Goal: Connect with others: Connect with others

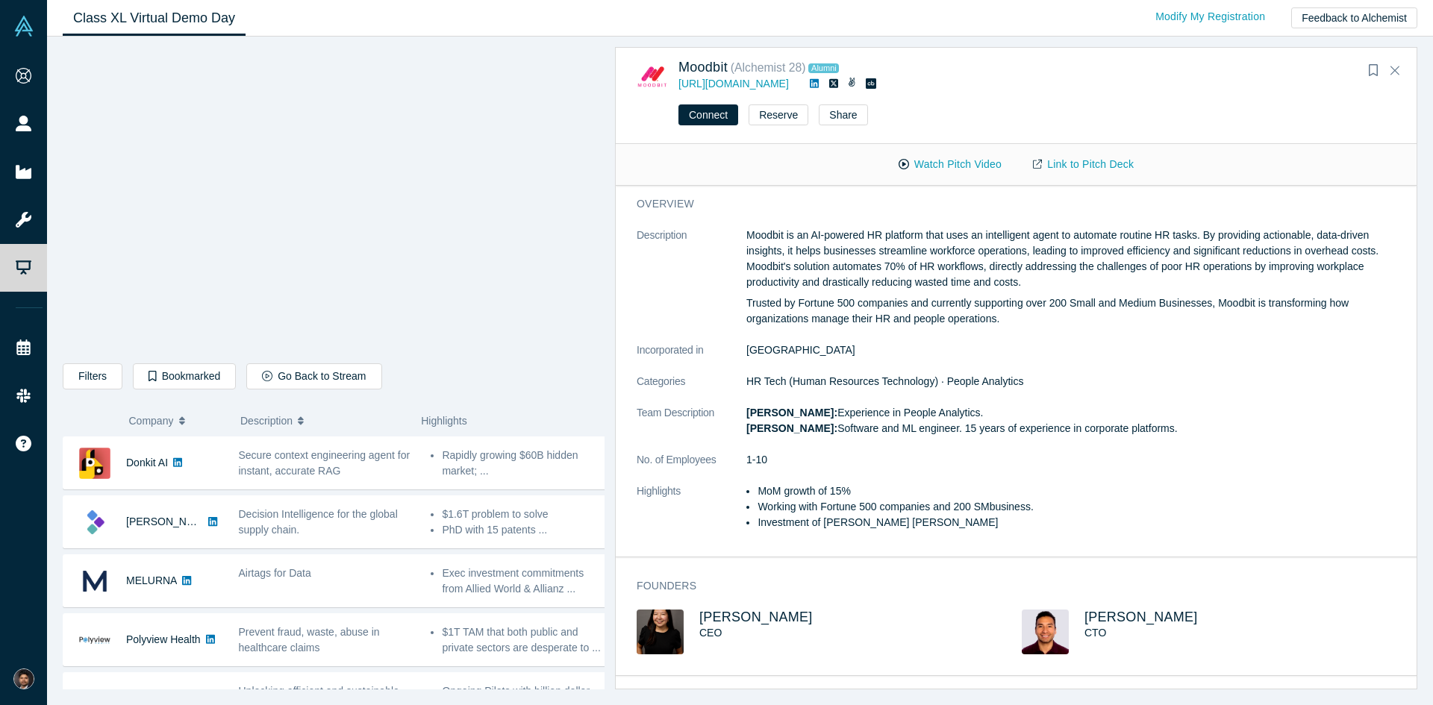
scroll to position [1162, 0]
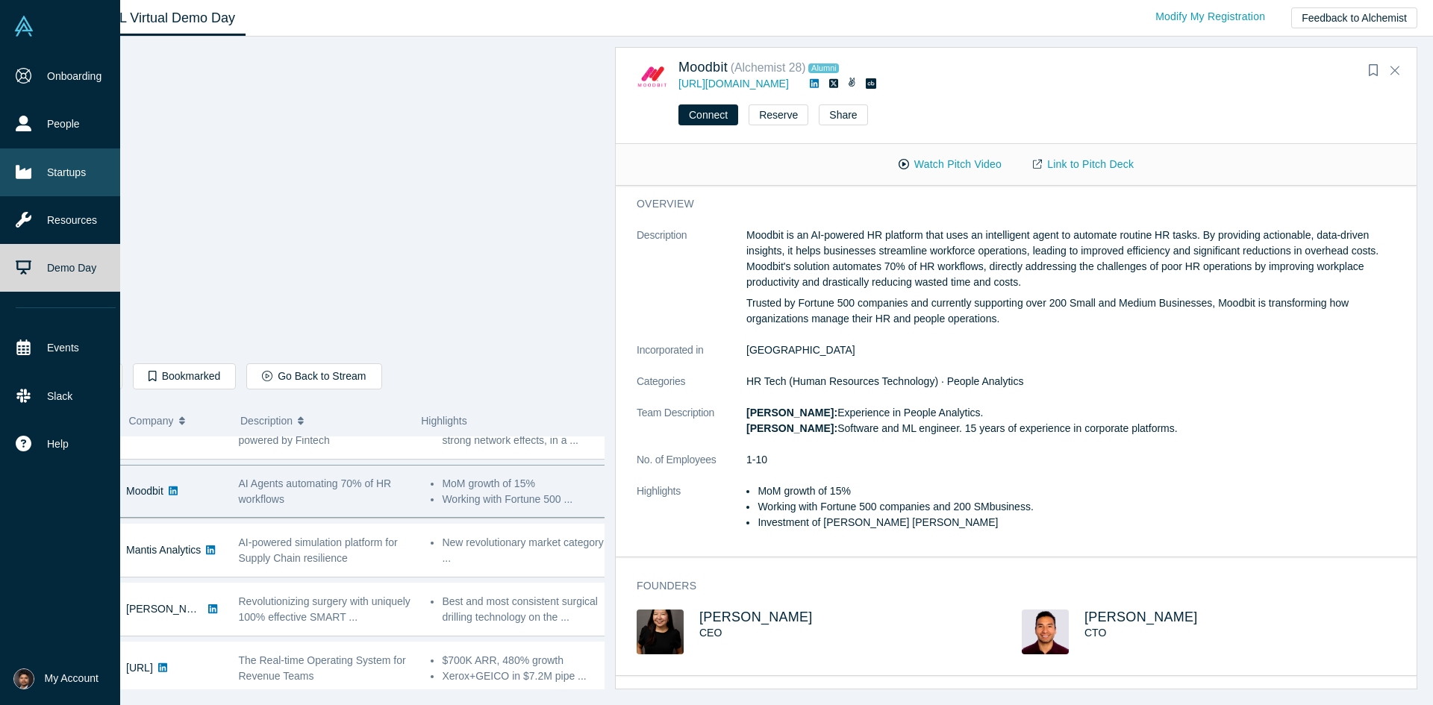
click at [71, 169] on link "Startups" at bounding box center [65, 173] width 131 height 48
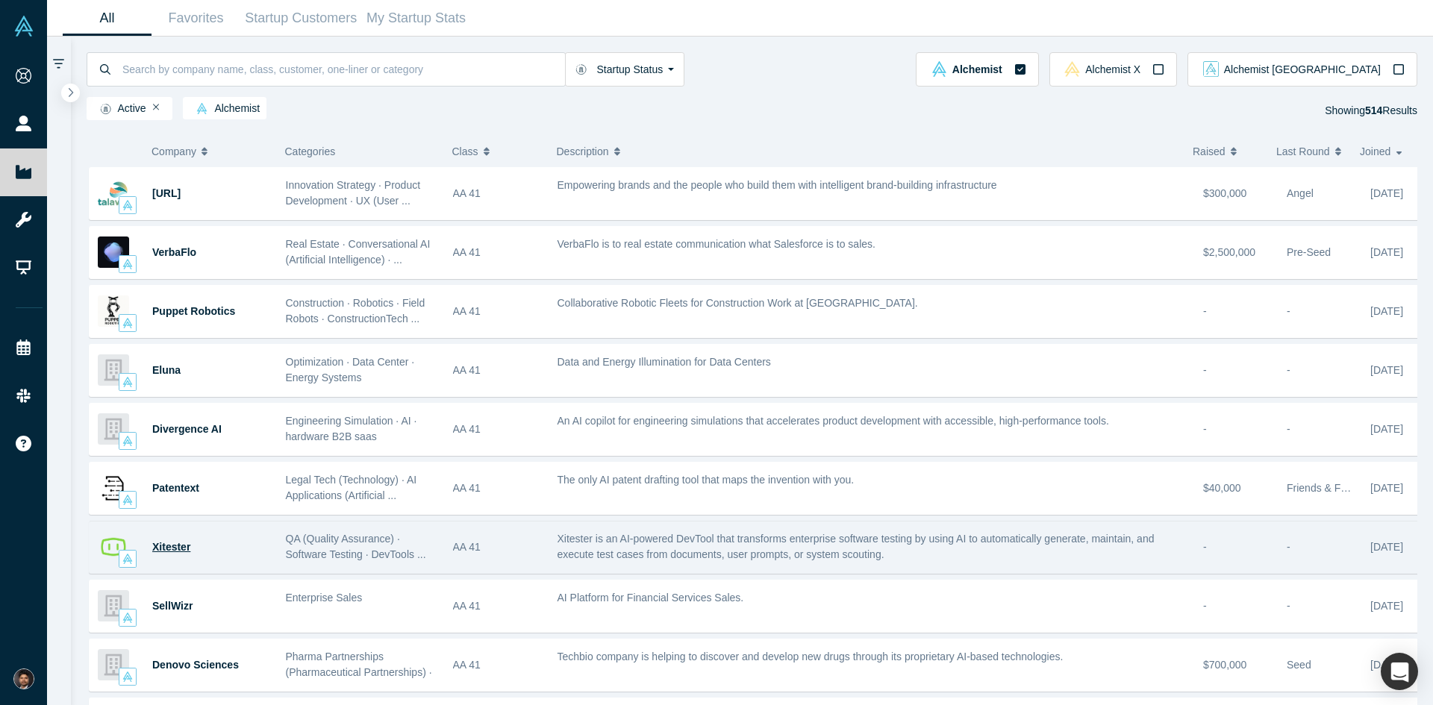
click at [172, 552] on span "Xitester" at bounding box center [171, 547] width 38 height 12
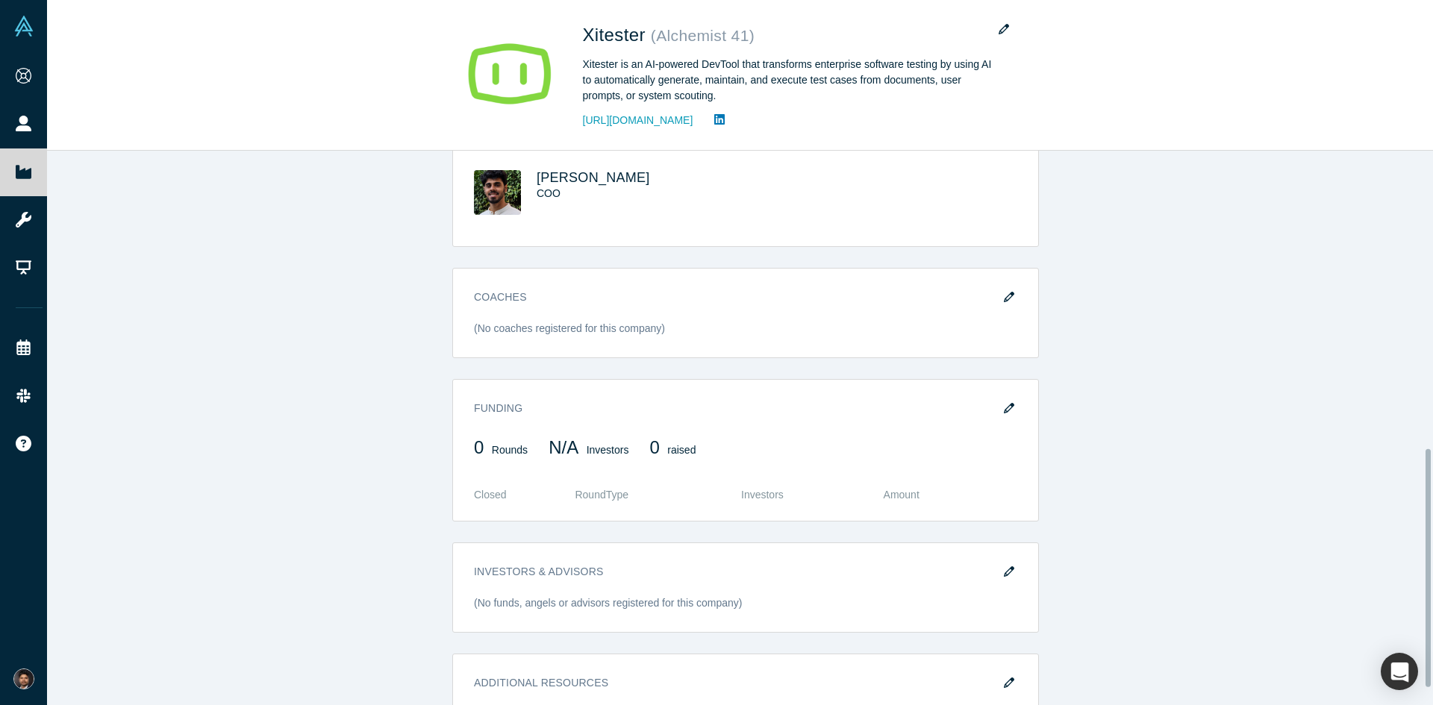
scroll to position [731, 0]
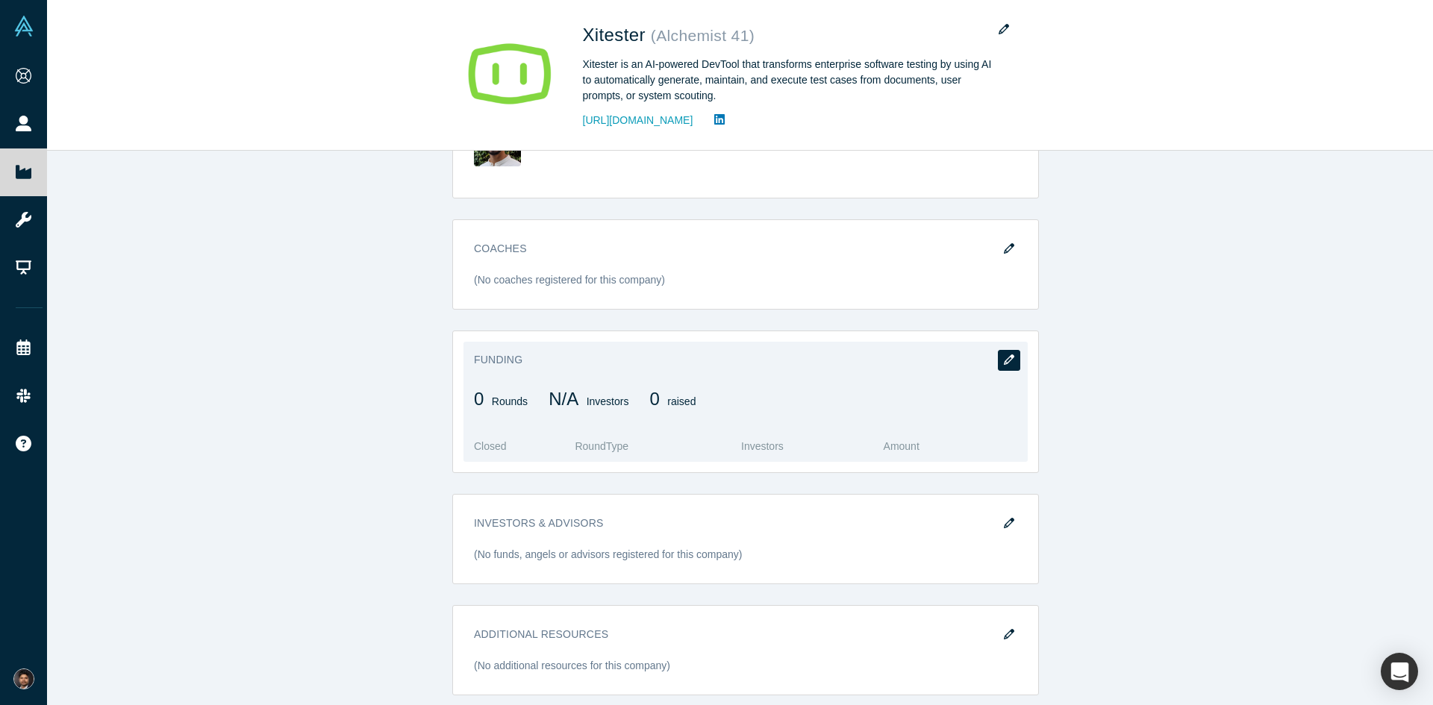
click at [1007, 354] on icon "button" at bounding box center [1009, 359] width 10 height 10
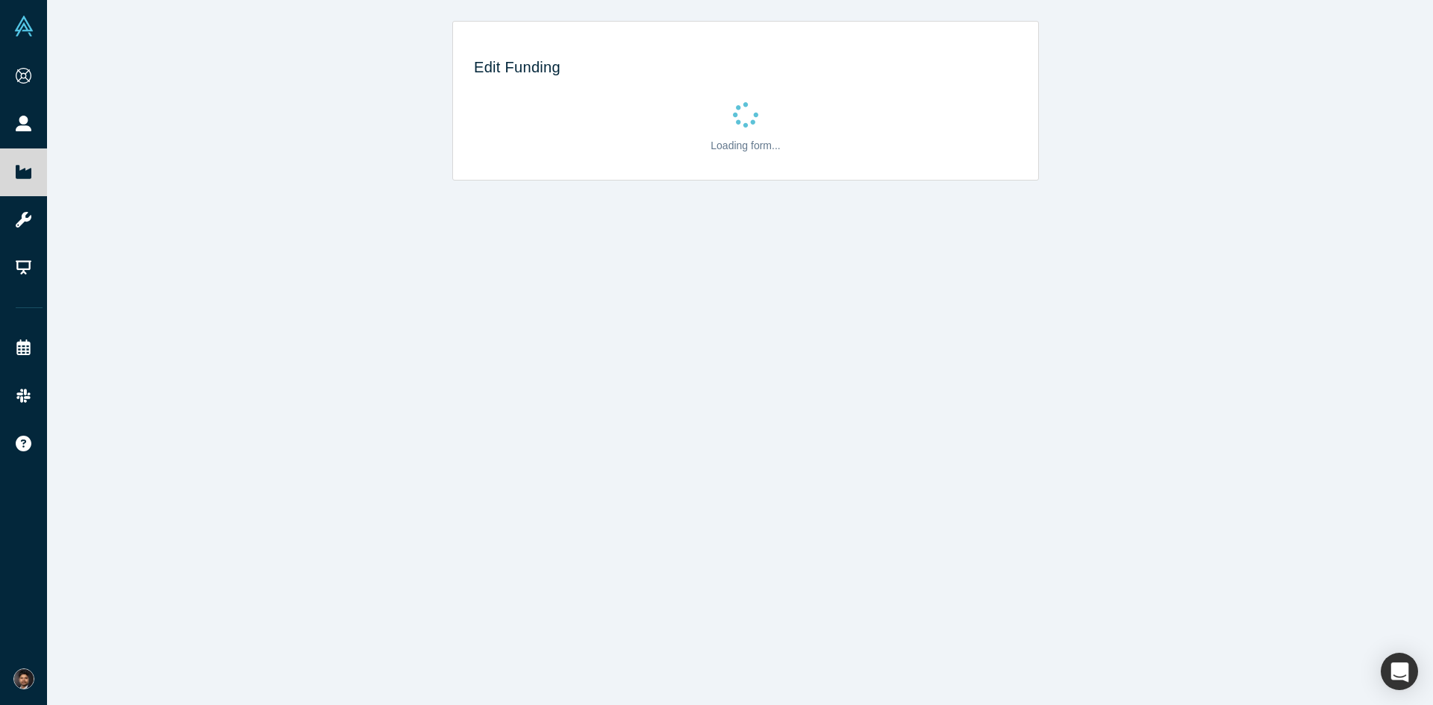
scroll to position [0, 0]
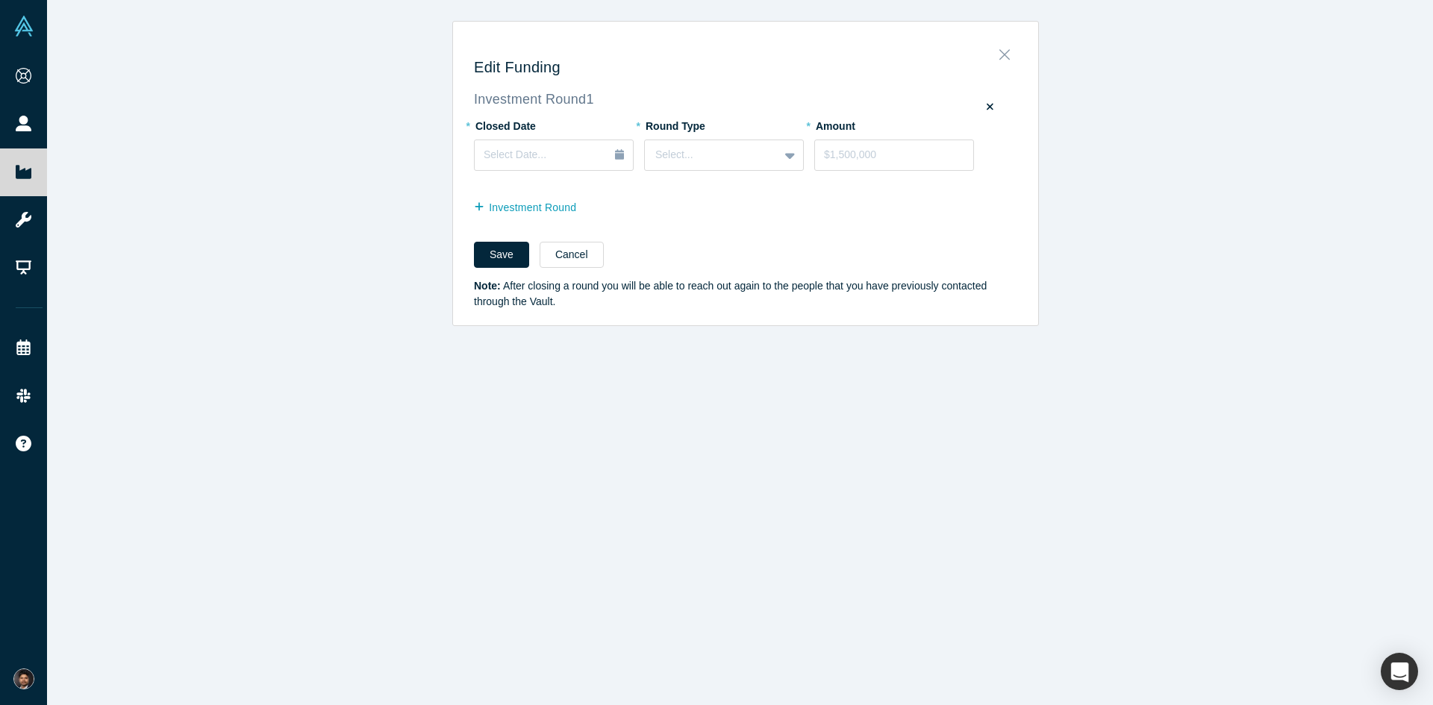
click at [1005, 50] on button "Close" at bounding box center [1004, 50] width 31 height 21
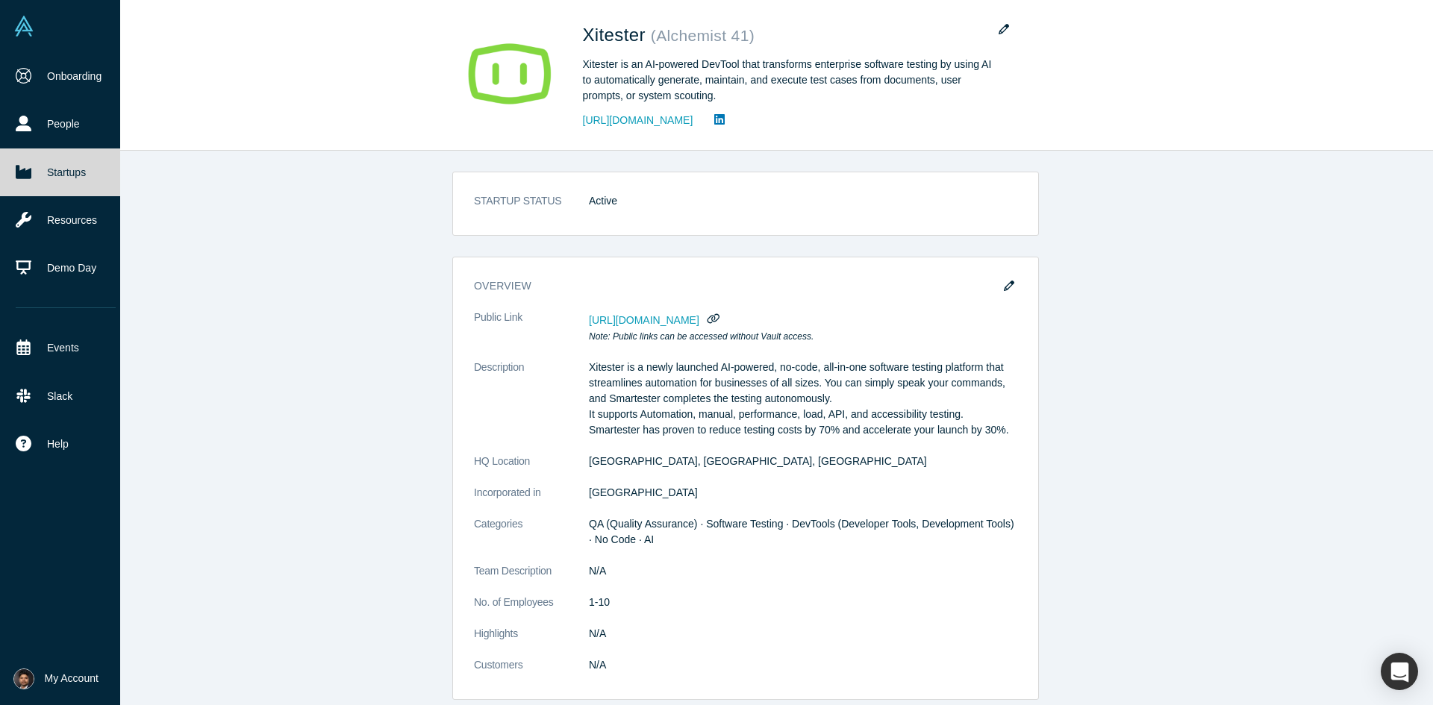
click at [33, 172] on link "Startups" at bounding box center [65, 173] width 131 height 48
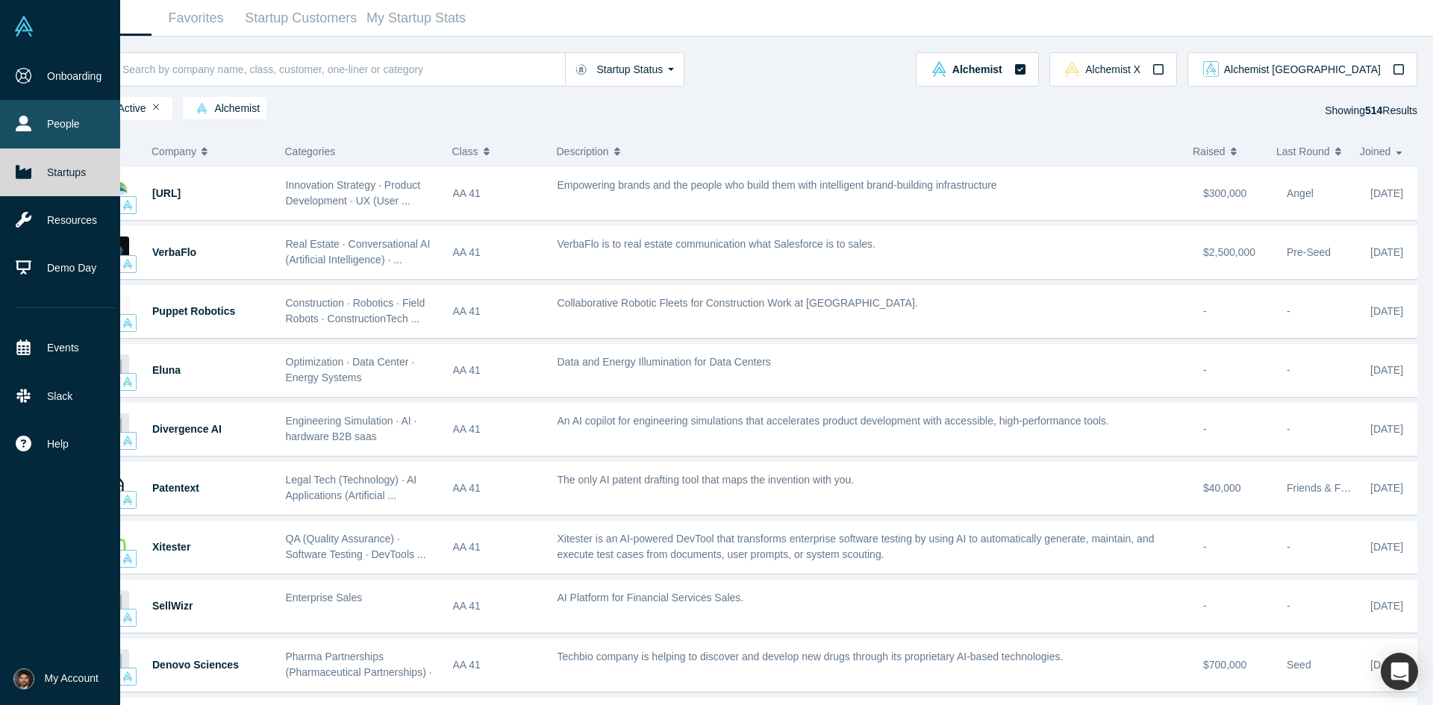
click at [42, 118] on link "People" at bounding box center [65, 124] width 131 height 48
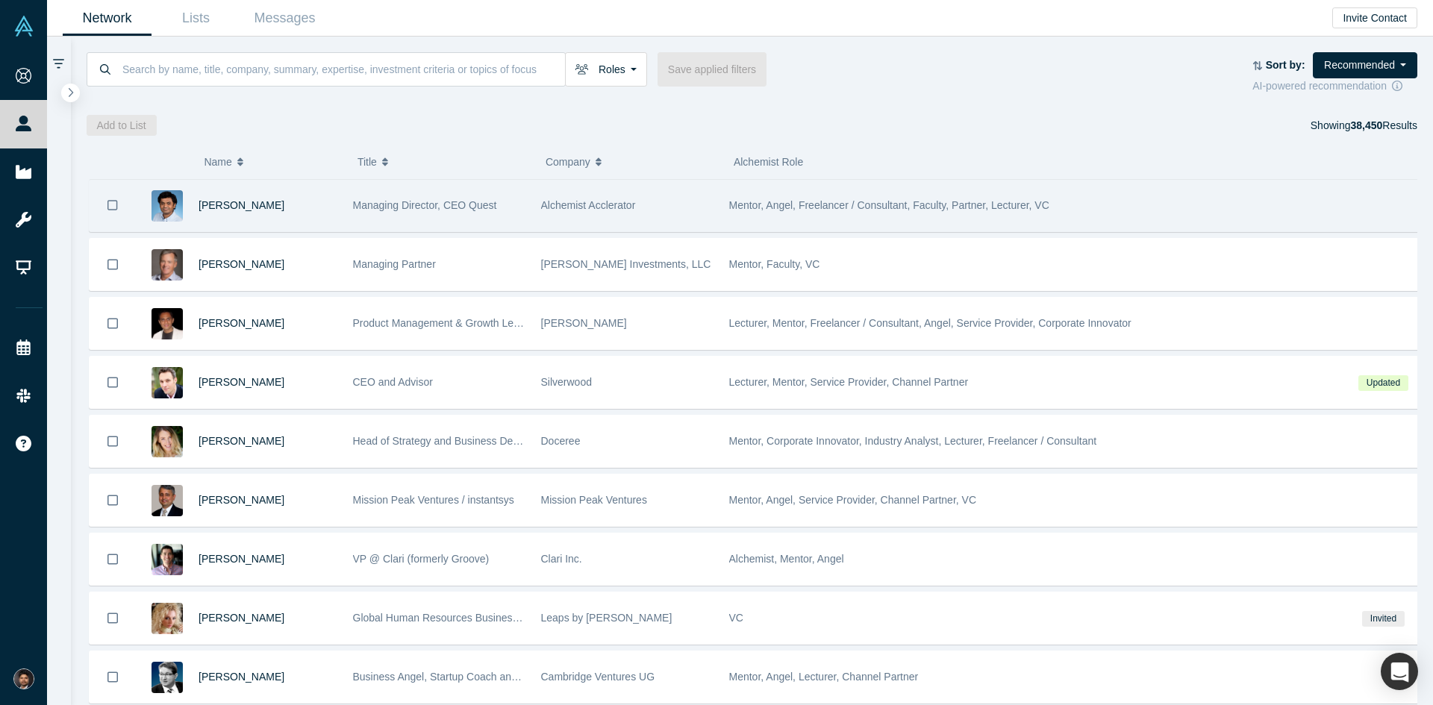
click at [478, 207] on span "Managing Director, CEO Quest" at bounding box center [425, 205] width 144 height 12
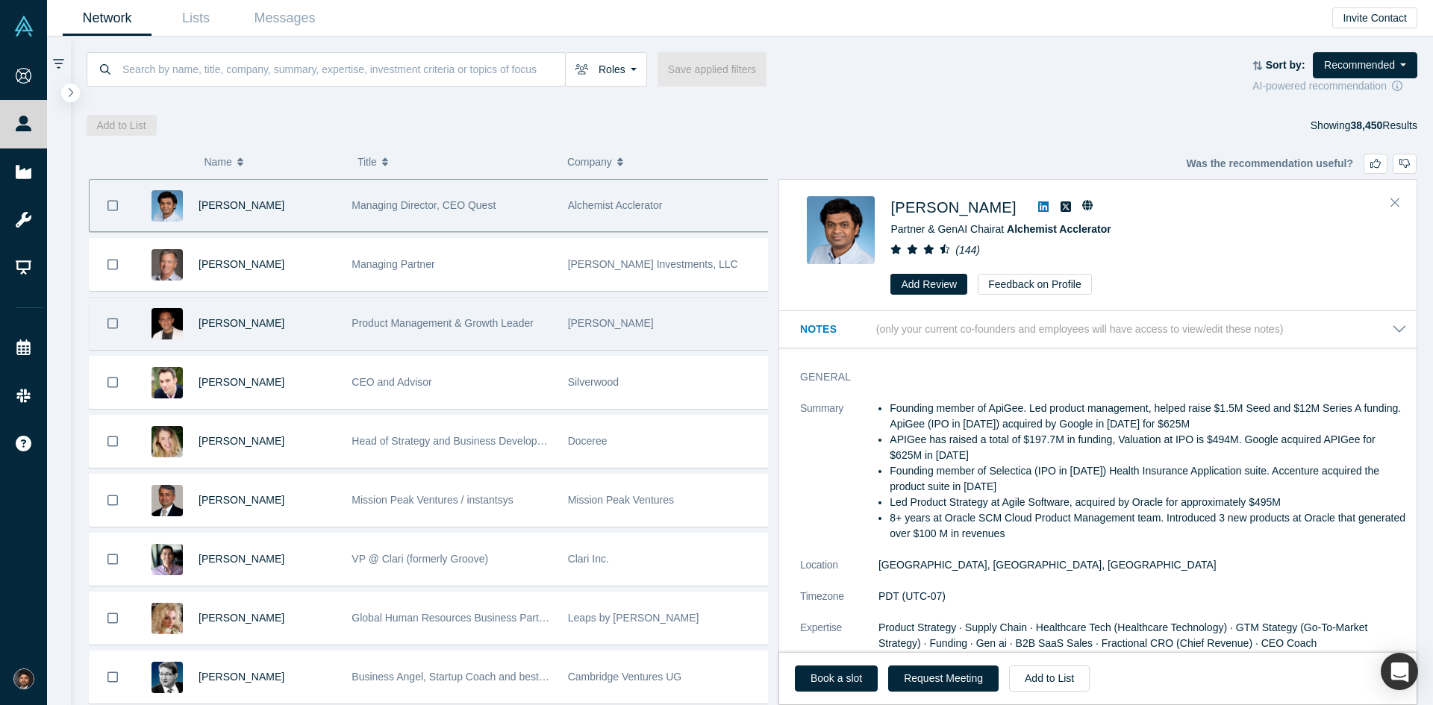
click at [272, 317] on div "[PERSON_NAME]" at bounding box center [267, 323] width 137 height 51
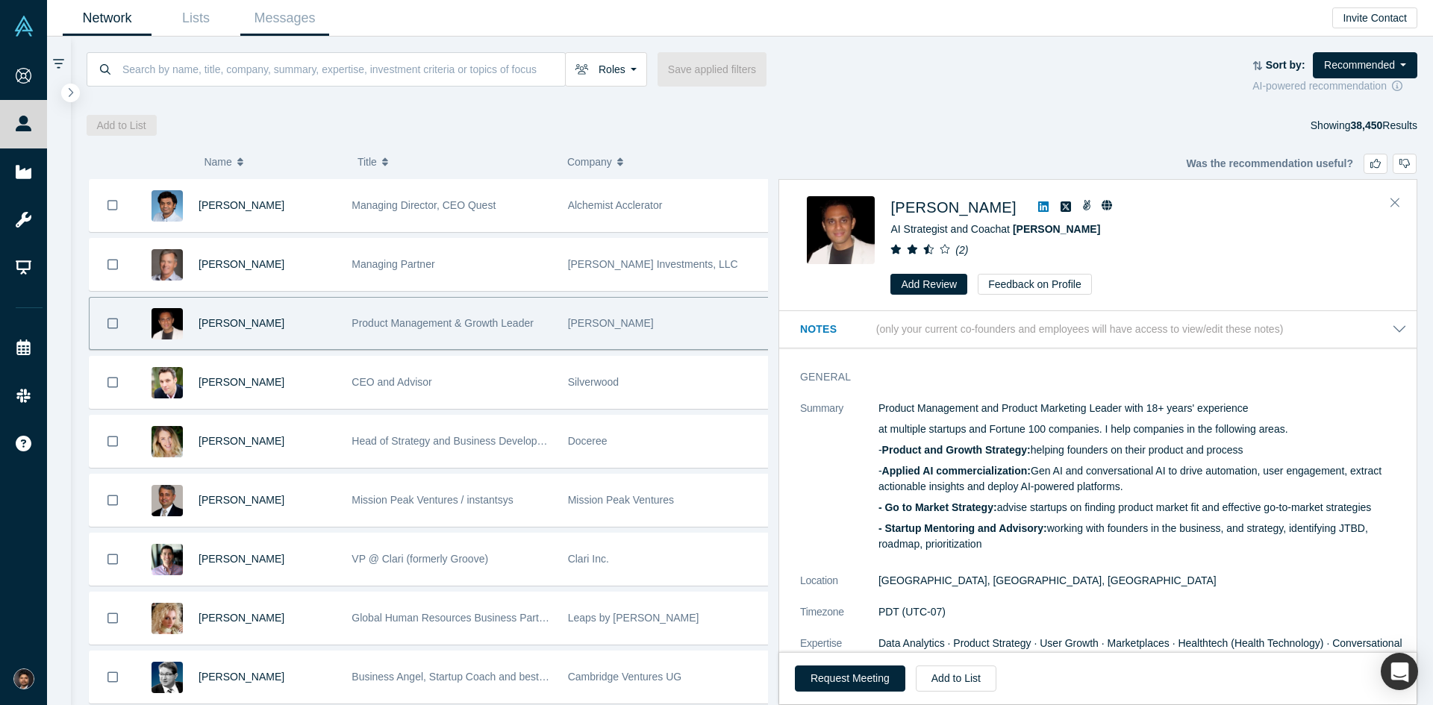
click at [291, 16] on link "Messages" at bounding box center [284, 18] width 89 height 35
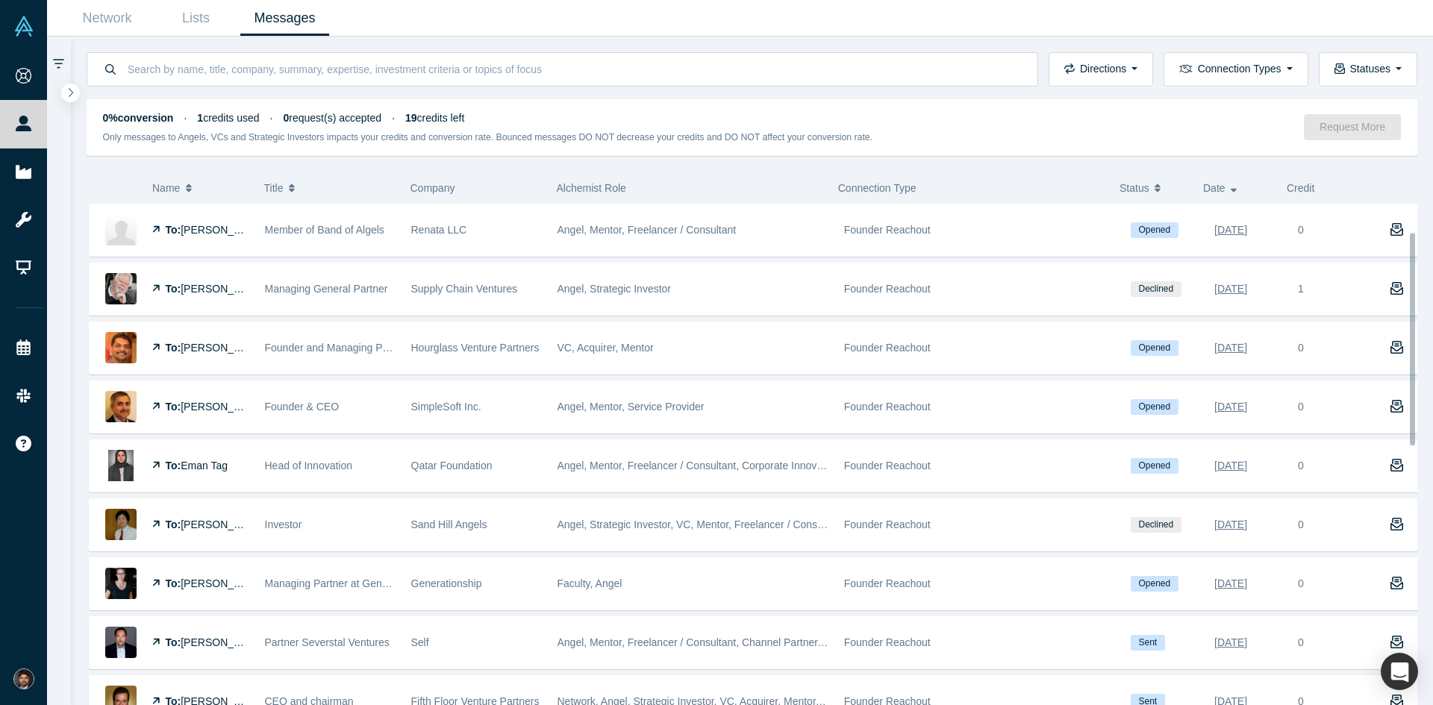
scroll to position [75, 0]
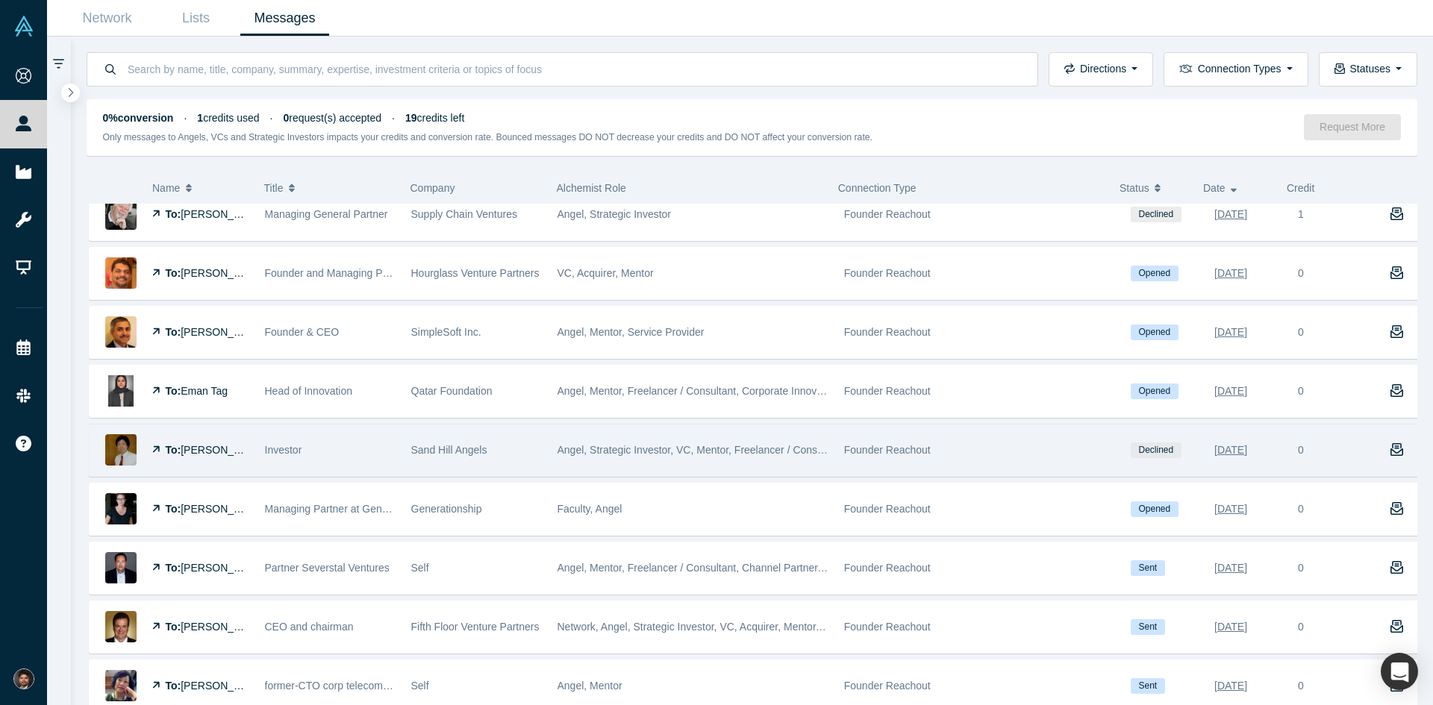
click at [294, 452] on span "Investor" at bounding box center [283, 450] width 37 height 12
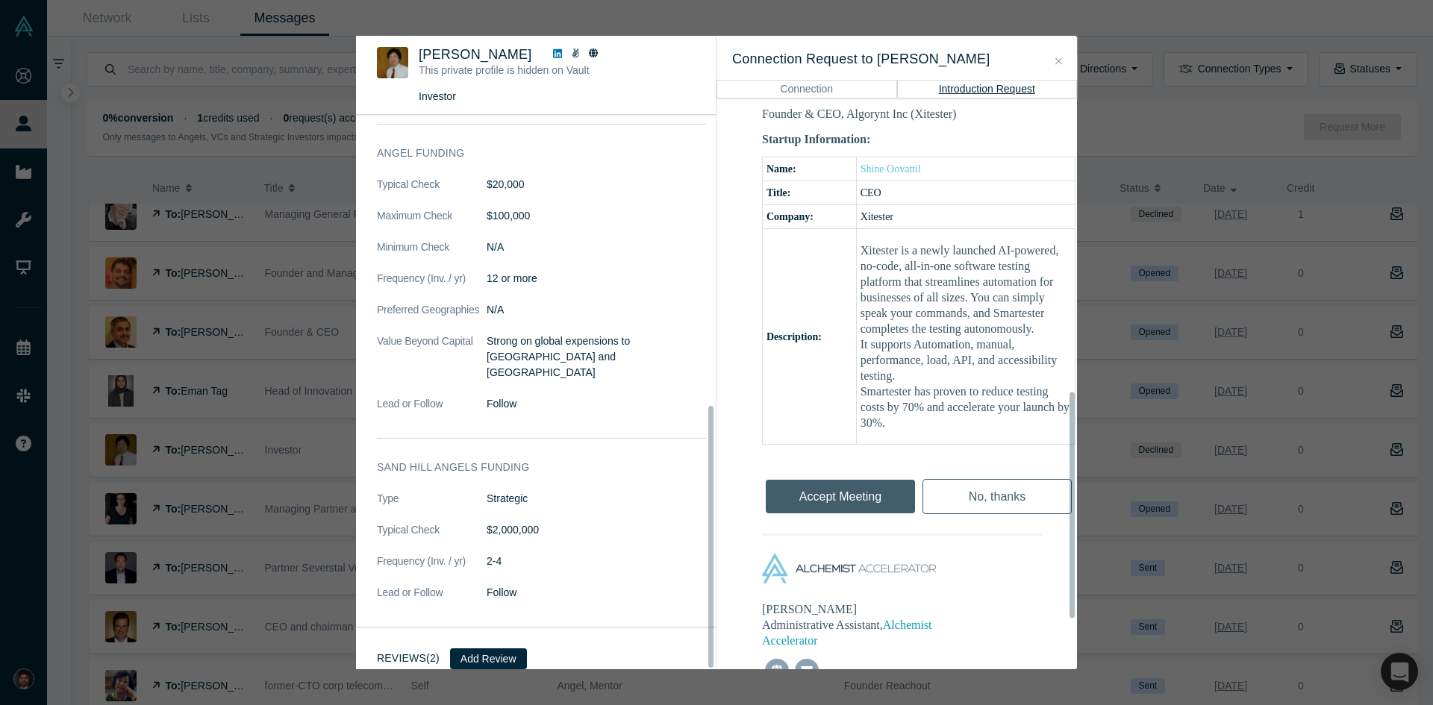
scroll to position [869, 0]
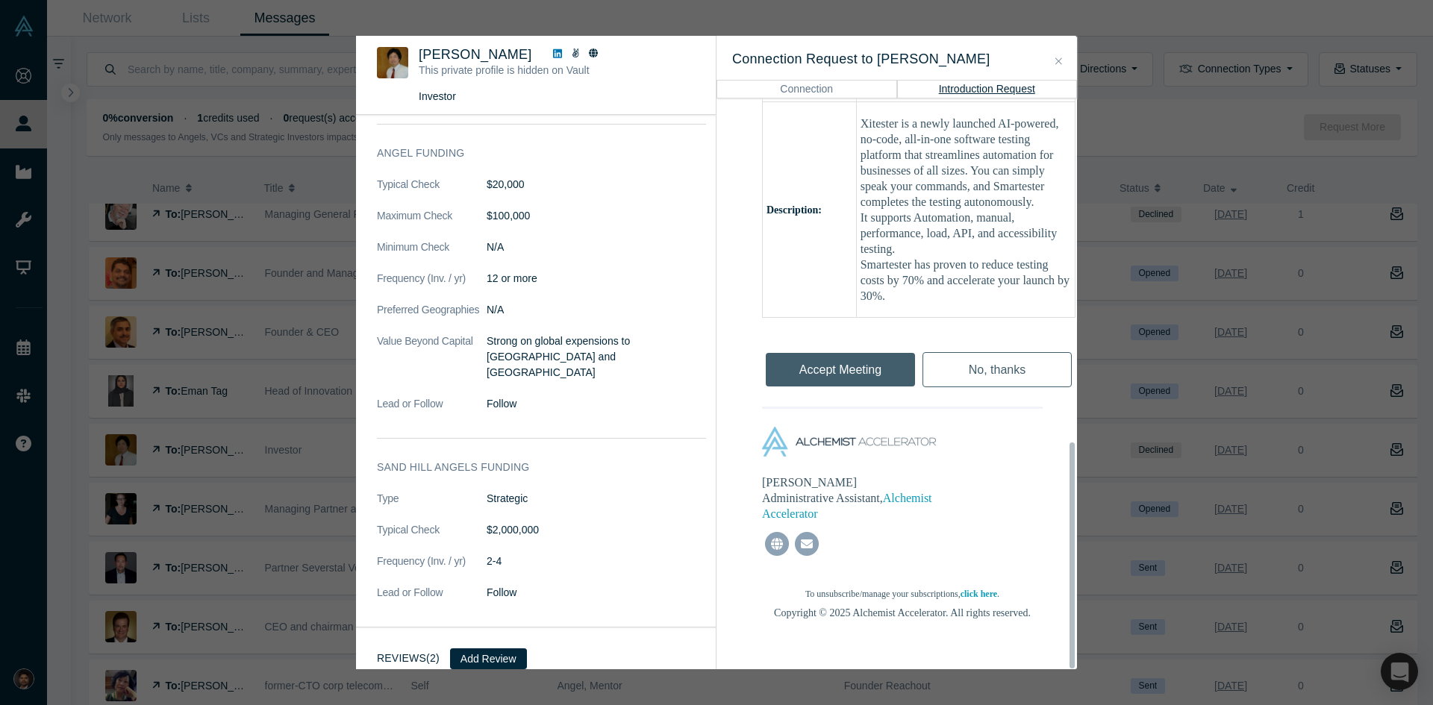
click at [1063, 67] on button "Close" at bounding box center [1059, 61] width 16 height 17
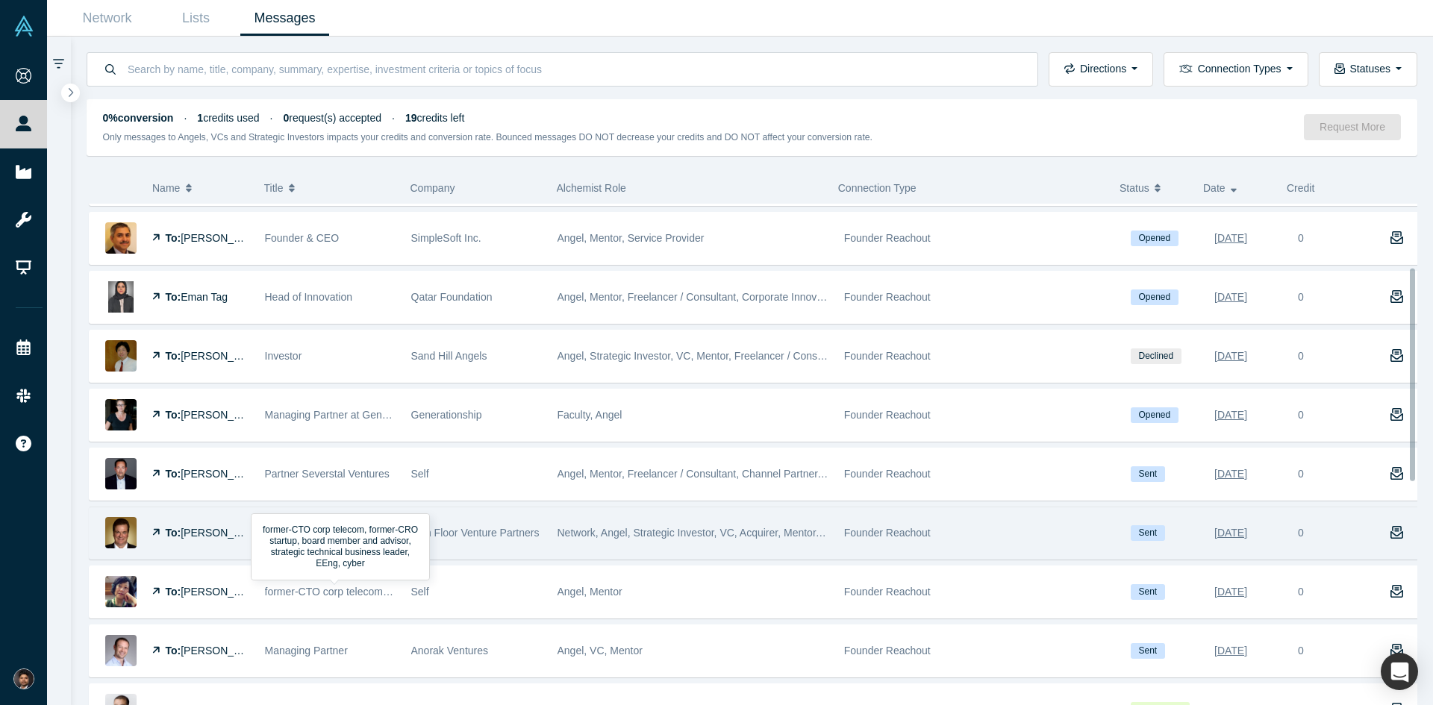
scroll to position [149, 0]
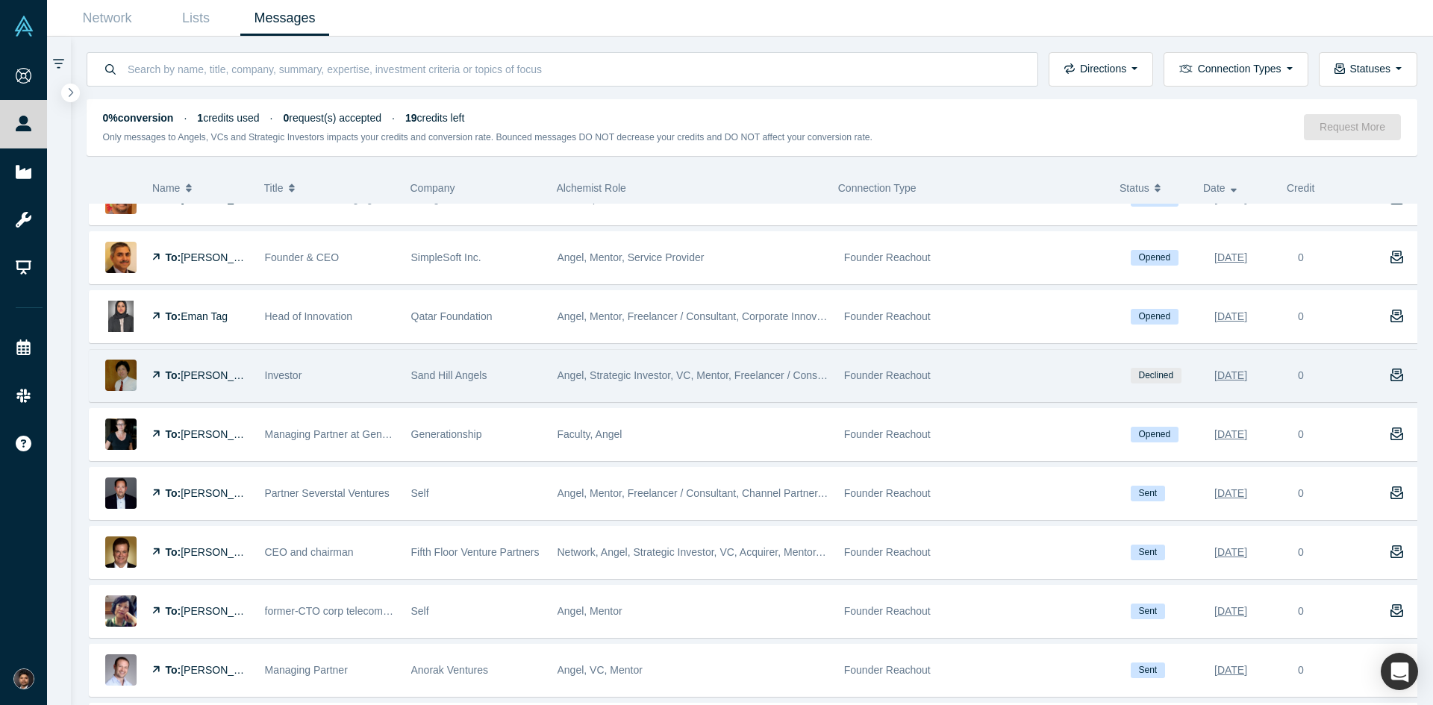
click at [1152, 382] on span "Declined" at bounding box center [1156, 376] width 51 height 16
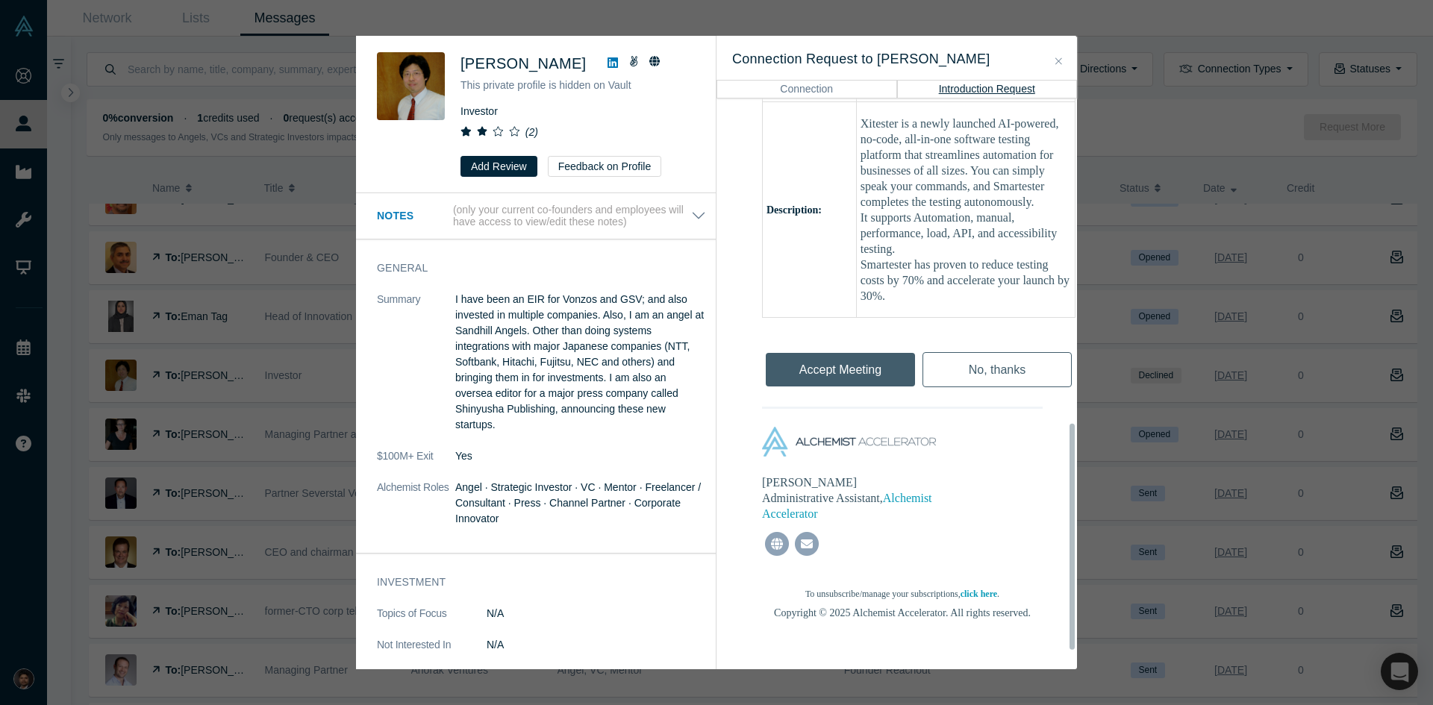
scroll to position [869, 0]
click at [1062, 63] on button "Close" at bounding box center [1059, 61] width 16 height 17
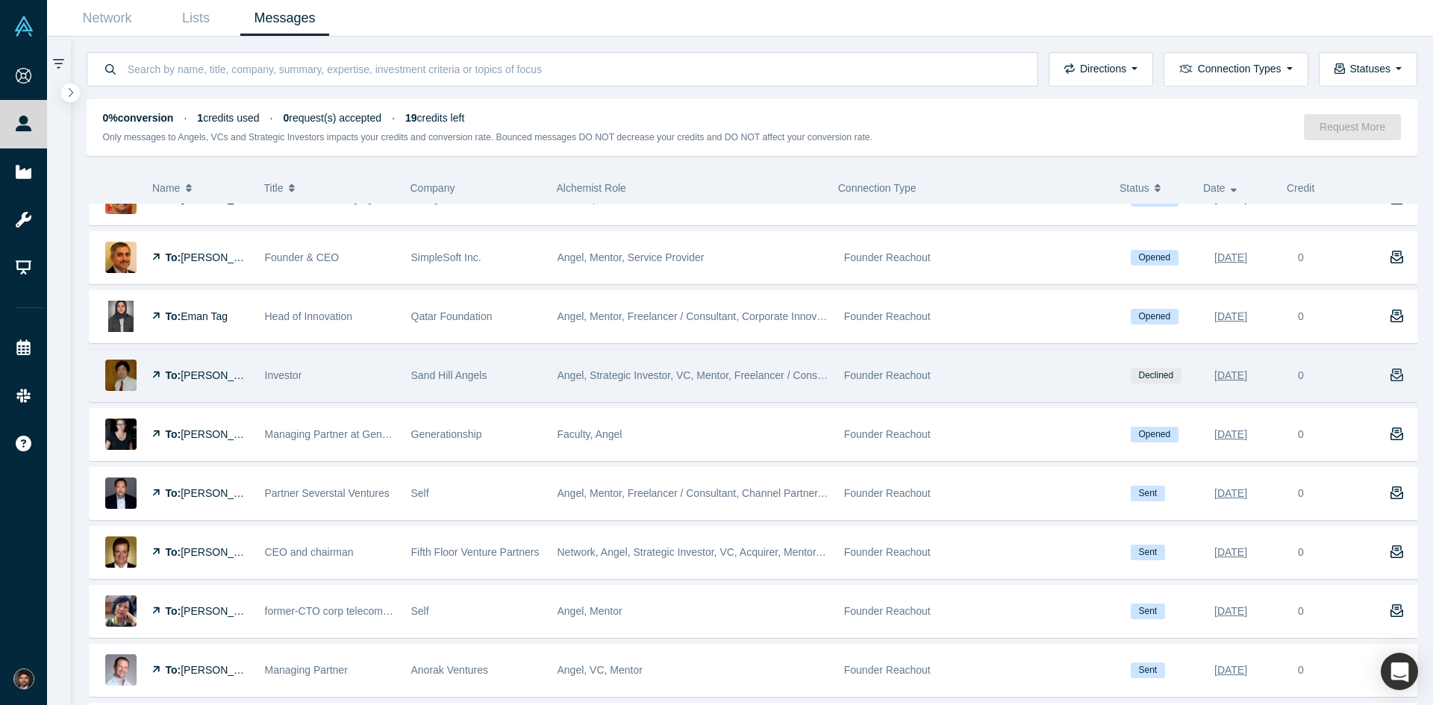
click at [1390, 375] on icon "button" at bounding box center [1396, 375] width 13 height 13
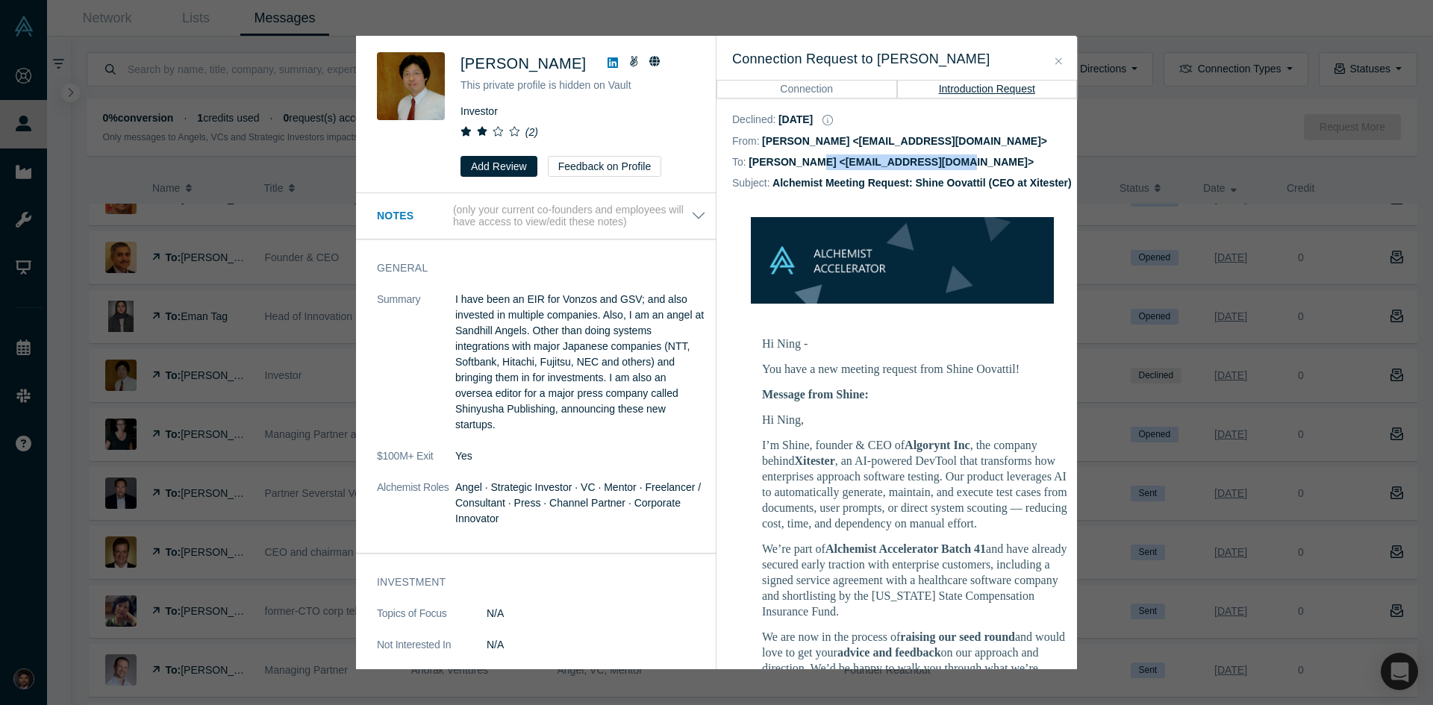
drag, startPoint x: 940, startPoint y: 165, endPoint x: 810, endPoint y: 171, distance: 130.7
click at [810, 171] on div "To: [PERSON_NAME] <[EMAIL_ADDRESS][DOMAIN_NAME]>" at bounding box center [902, 162] width 340 height 21
copy dd "[EMAIL_ADDRESS][DOMAIN_NAME]"
click at [1066, 57] on div "Connection Request to Ning Sung Connection Introduction Request" at bounding box center [896, 67] width 360 height 63
click at [1061, 62] on button "Close" at bounding box center [1059, 61] width 16 height 17
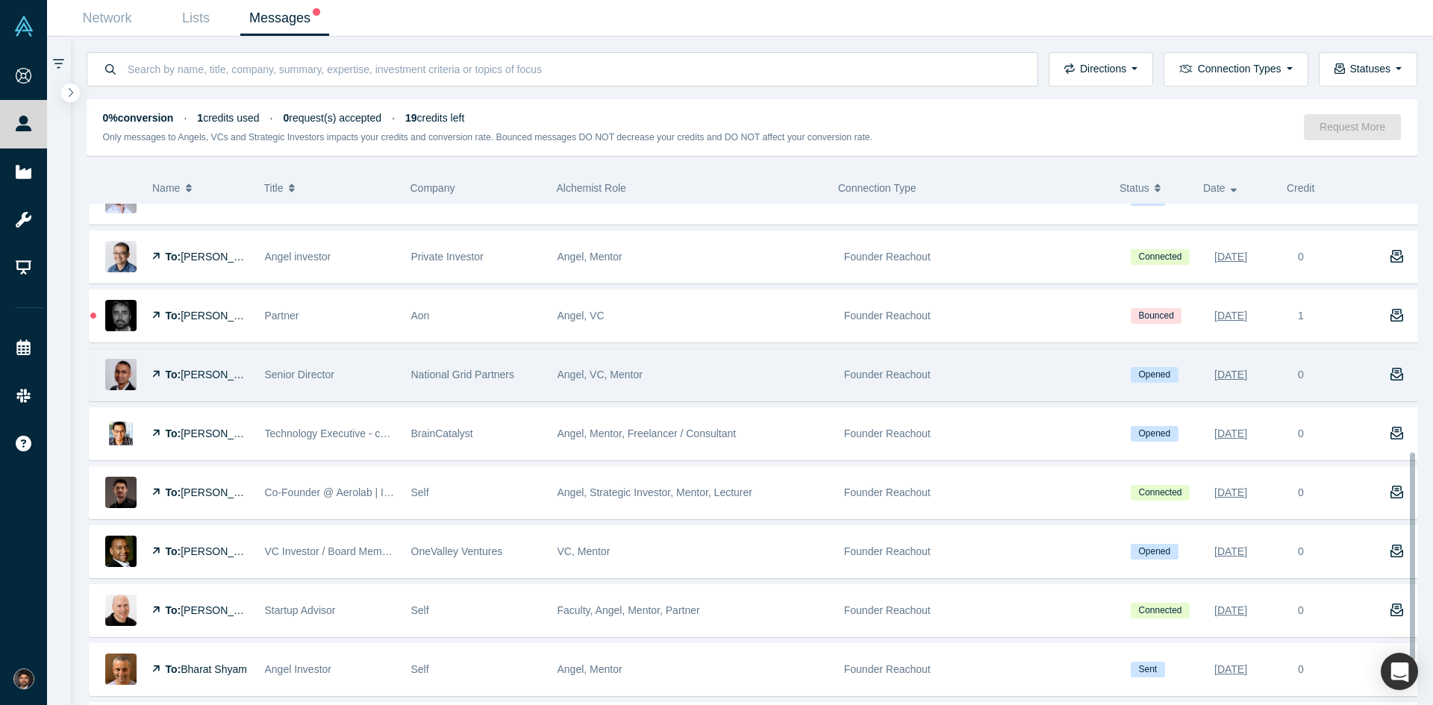
scroll to position [597, 0]
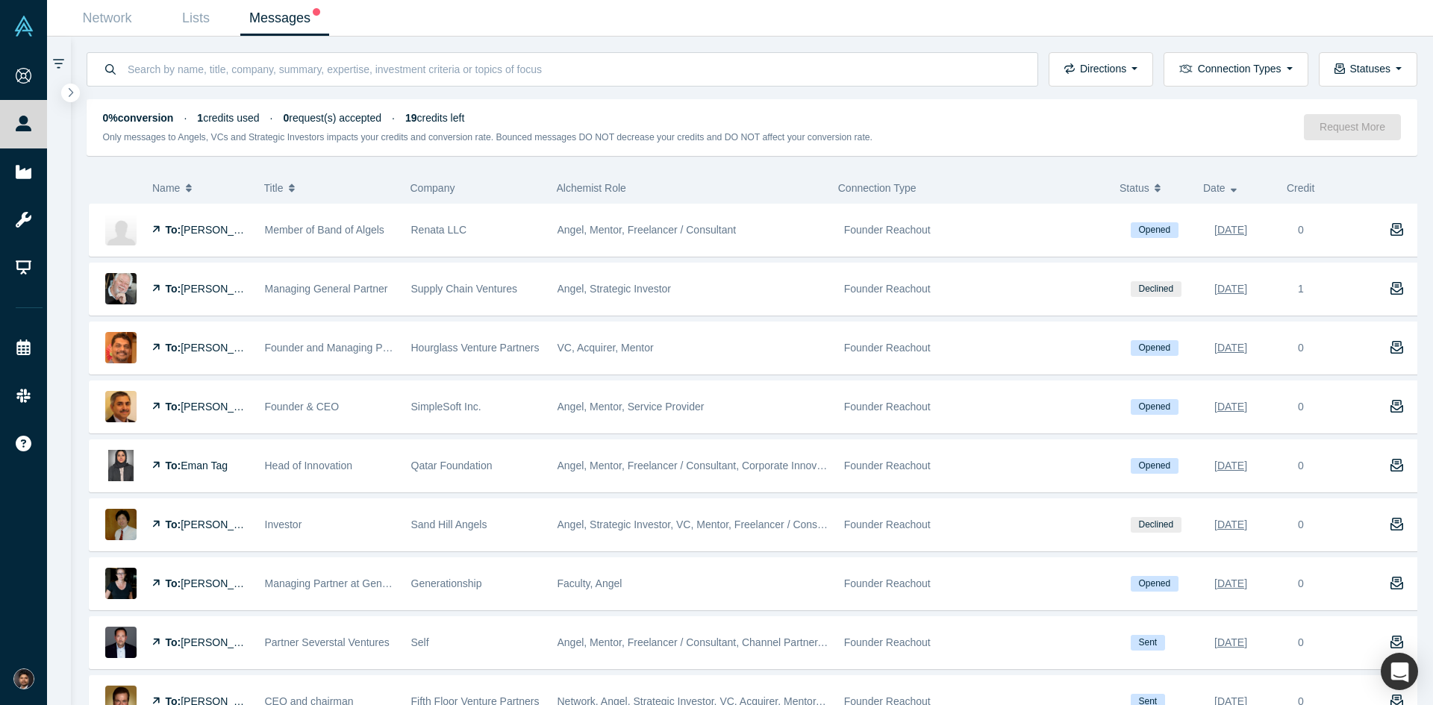
click at [267, 22] on link "Messages" at bounding box center [284, 18] width 89 height 35
